Goal: Task Accomplishment & Management: Manage account settings

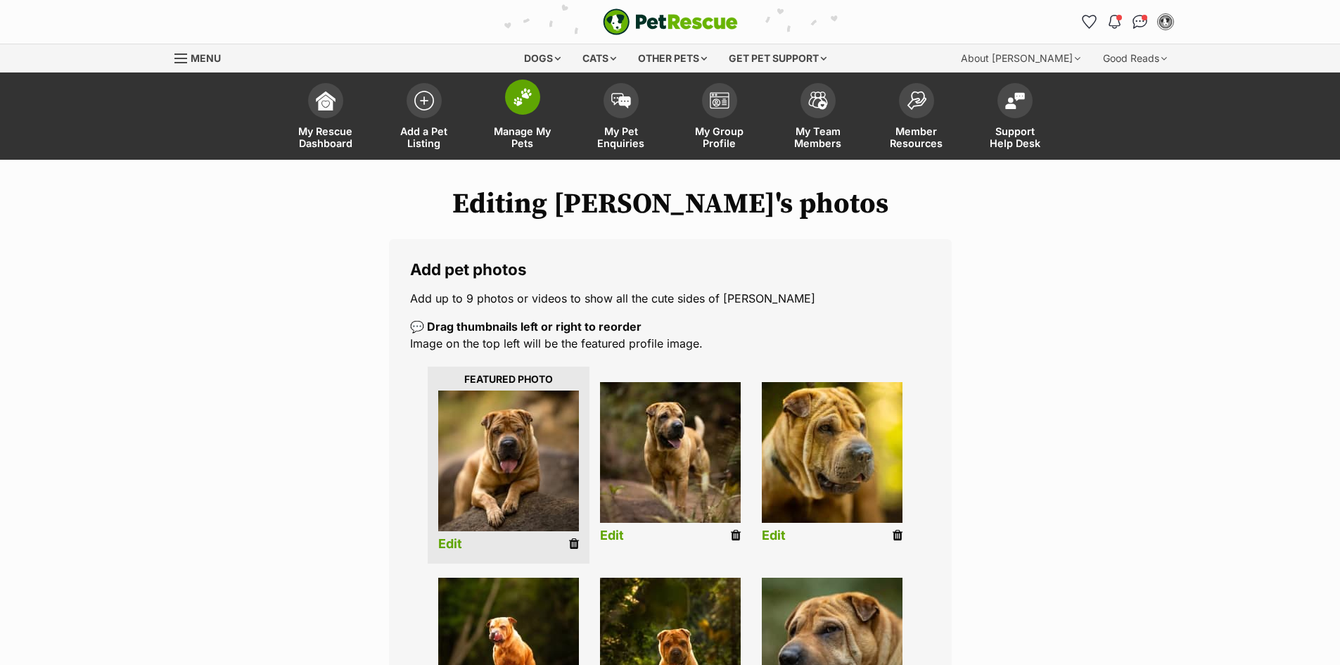
click at [527, 99] on img at bounding box center [523, 97] width 20 height 18
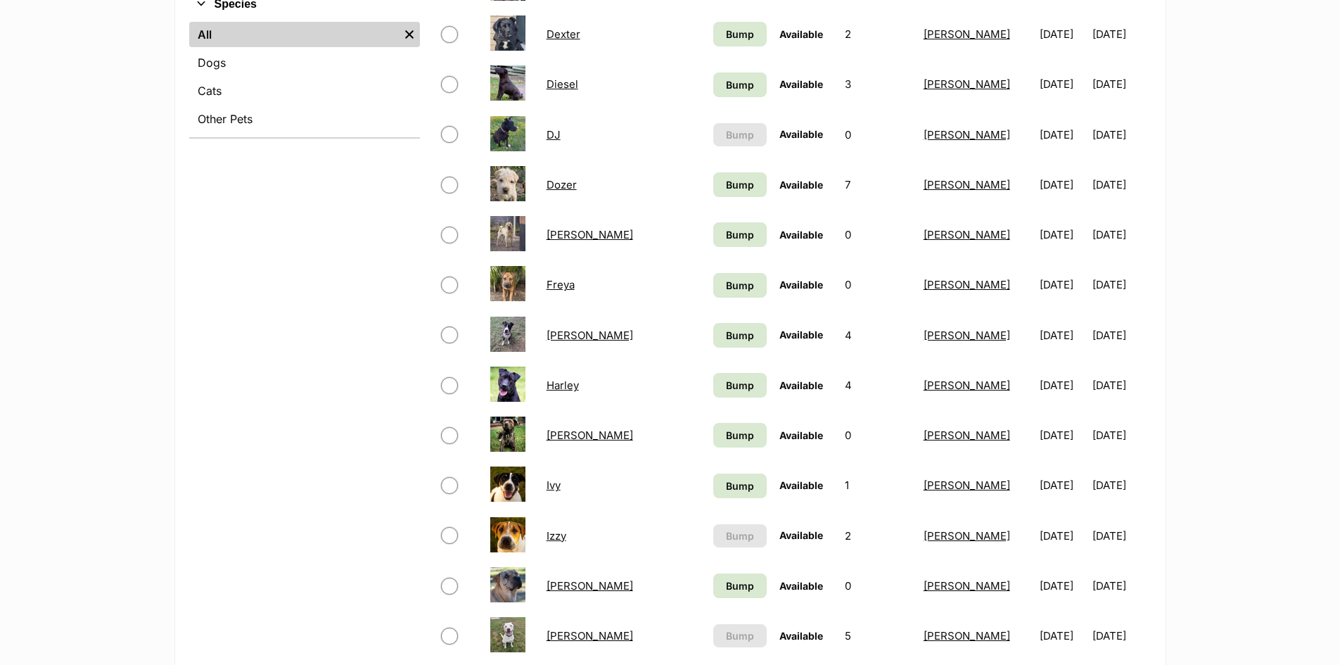
scroll to position [633, 0]
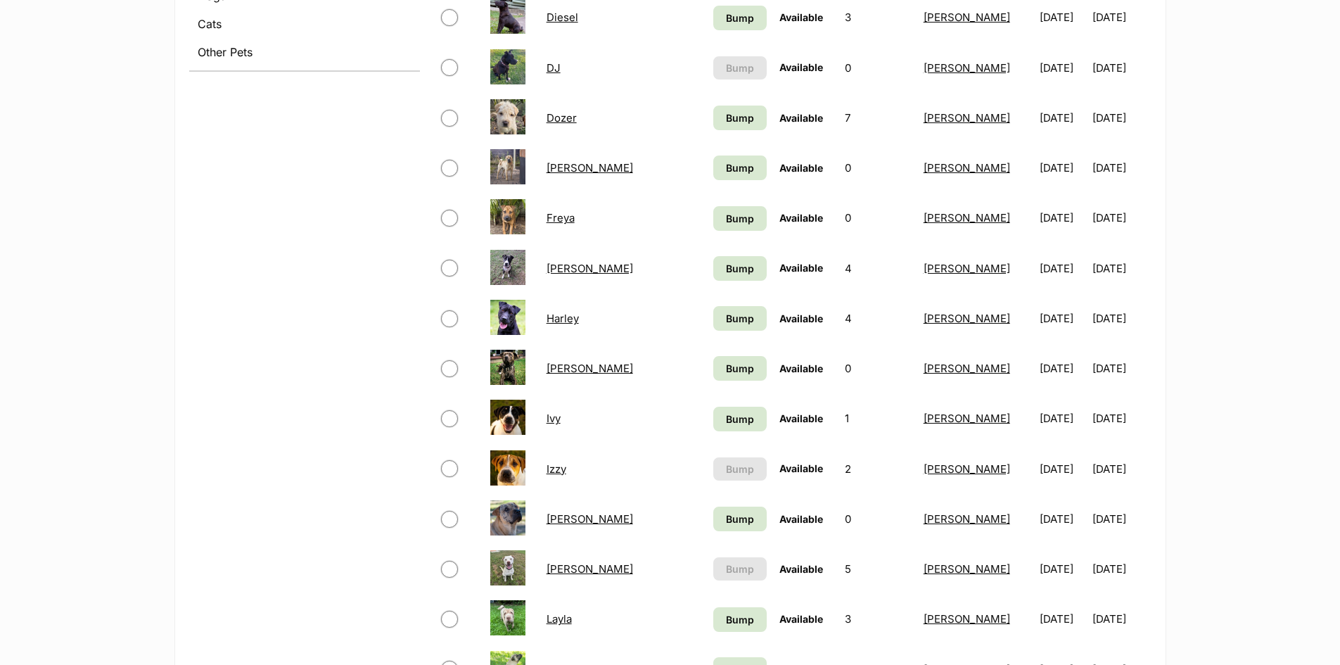
click at [504, 417] on img at bounding box center [507, 416] width 35 height 35
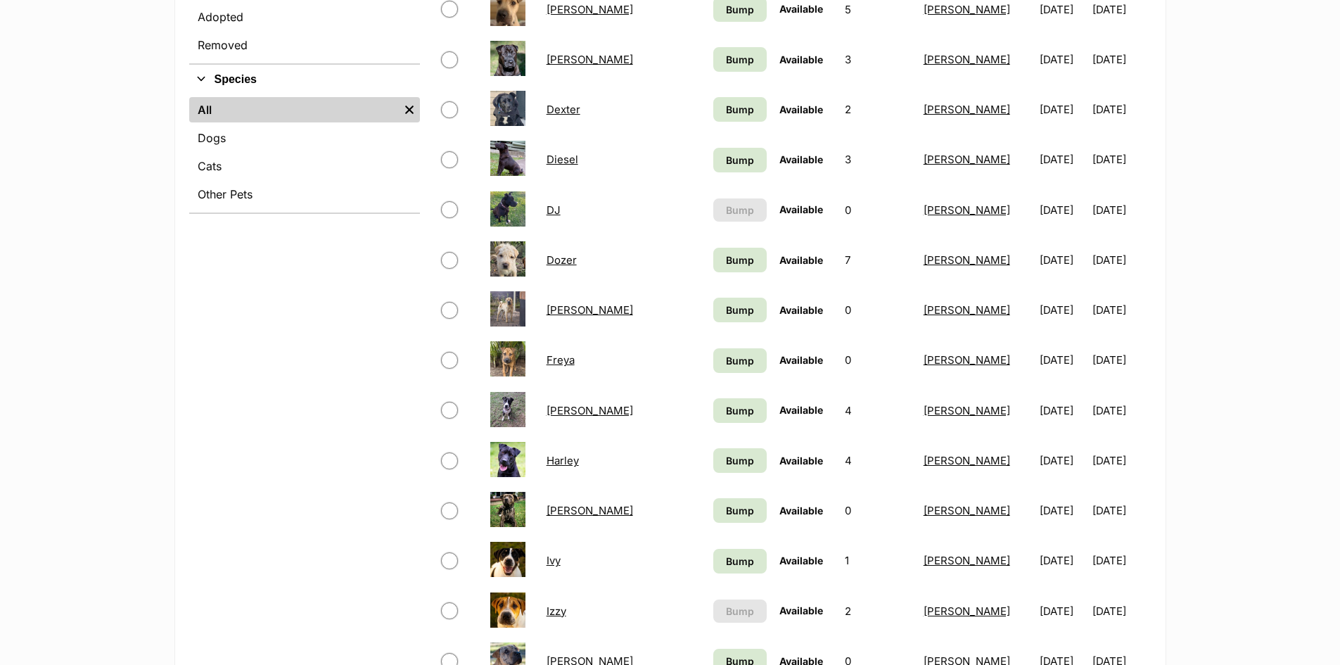
scroll to position [492, 0]
click at [561, 559] on link "Ivy" at bounding box center [553, 558] width 14 height 13
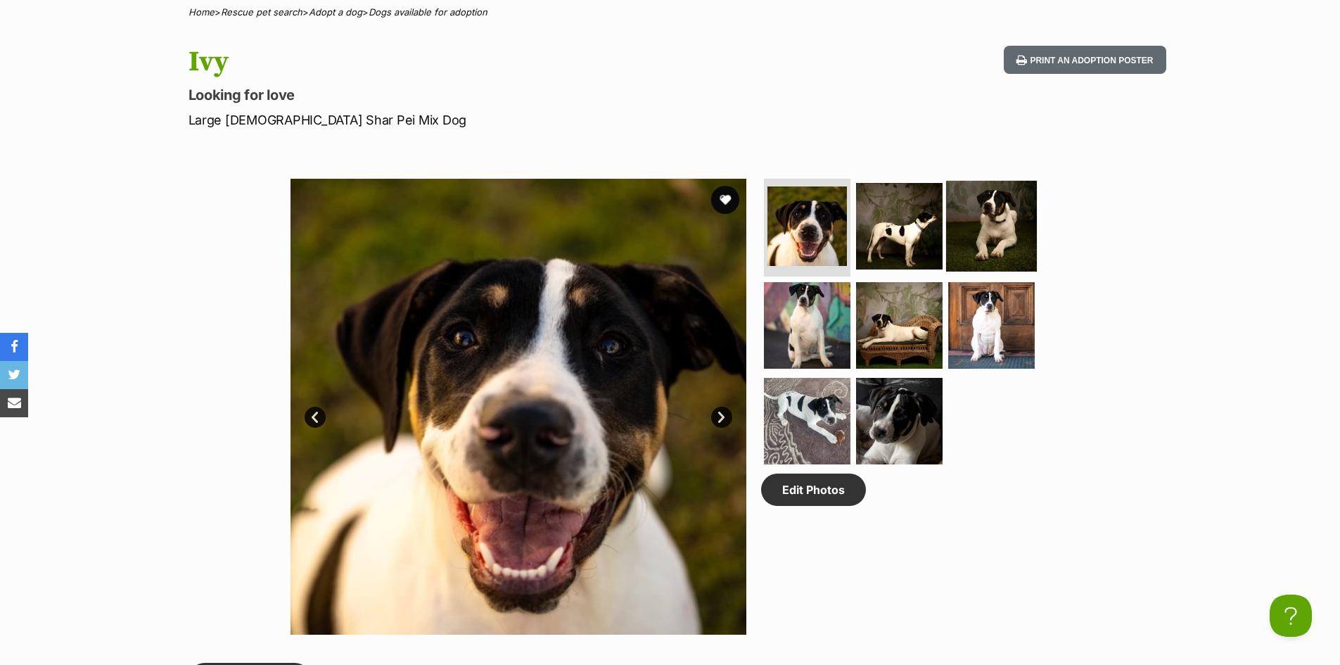
click at [978, 230] on img at bounding box center [991, 225] width 91 height 91
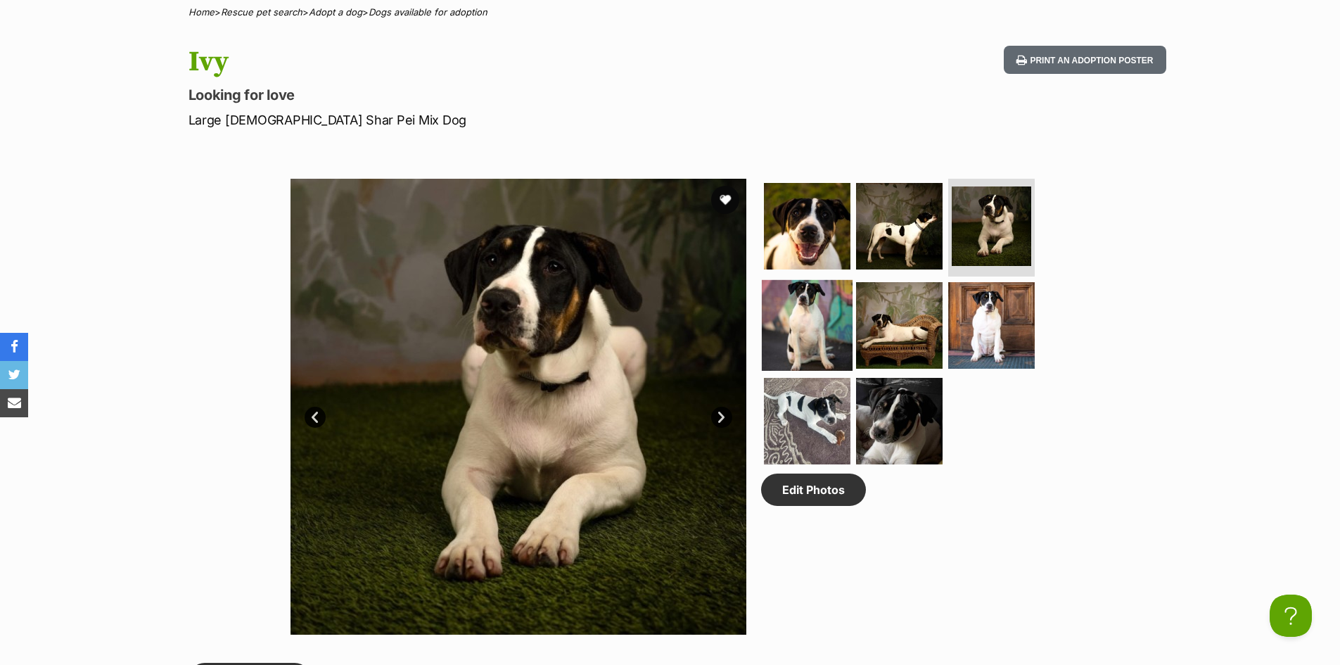
click at [808, 318] on img at bounding box center [807, 325] width 91 height 91
